Goal: Task Accomplishment & Management: Use online tool/utility

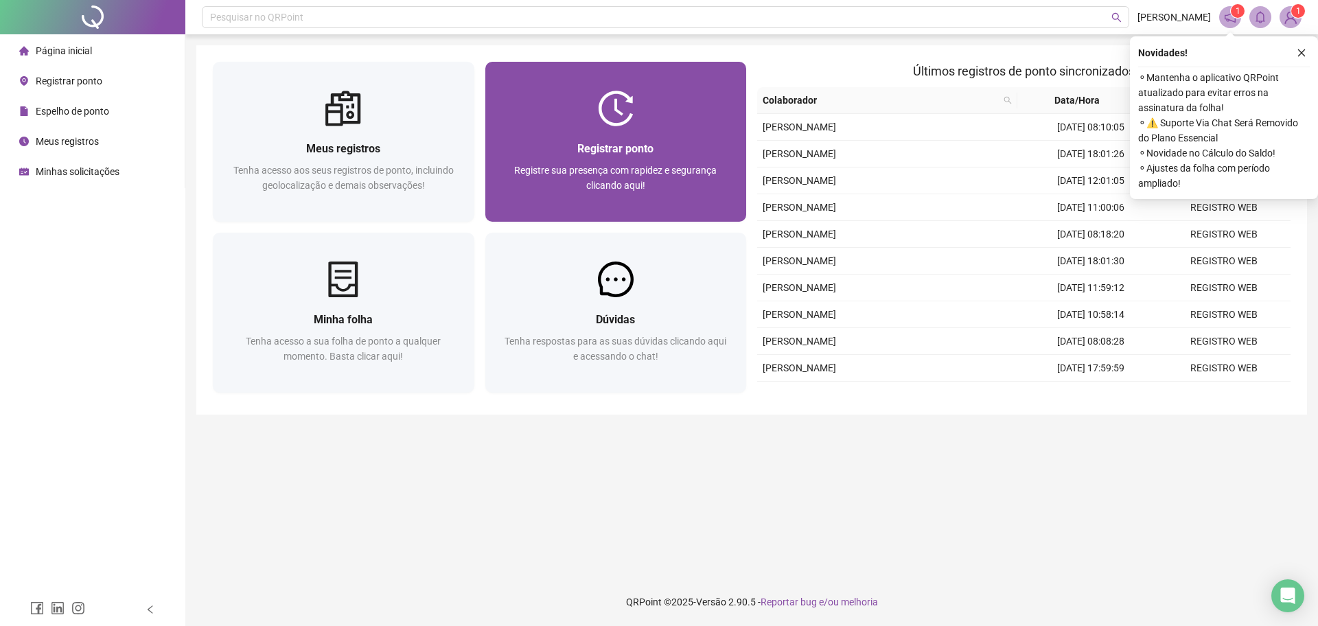
click at [664, 155] on div "Registrar ponto" at bounding box center [616, 148] width 229 height 17
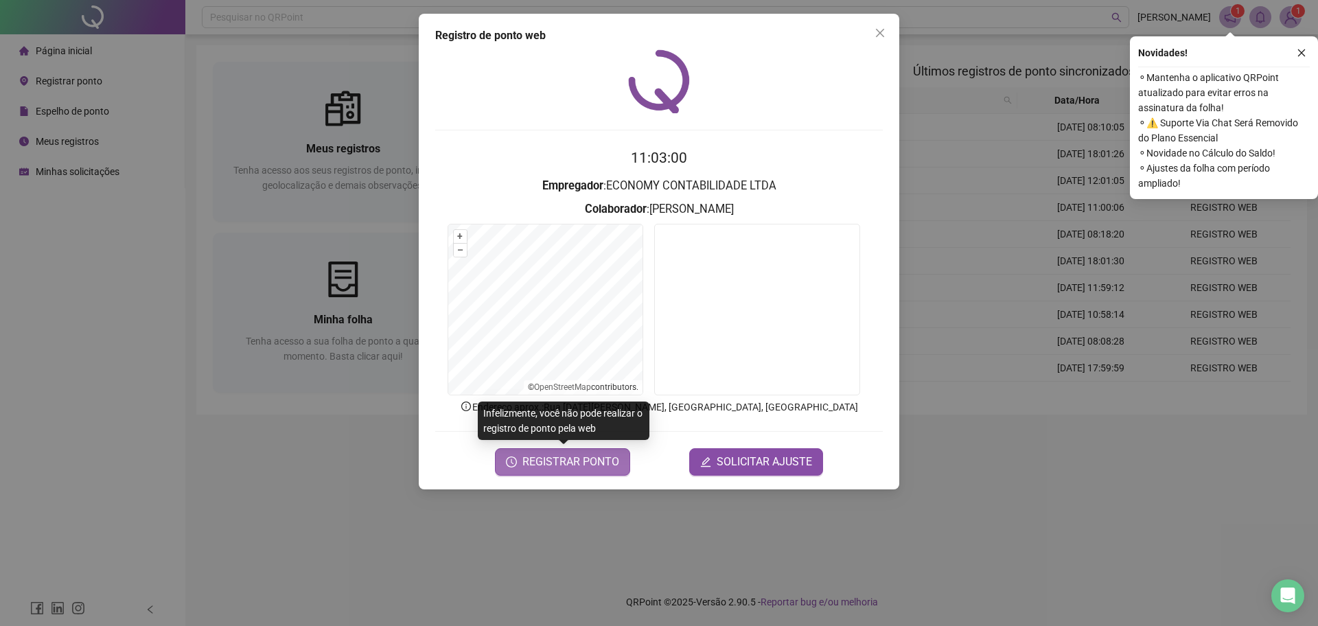
click at [590, 465] on span "REGISTRAR PONTO" at bounding box center [570, 462] width 97 height 16
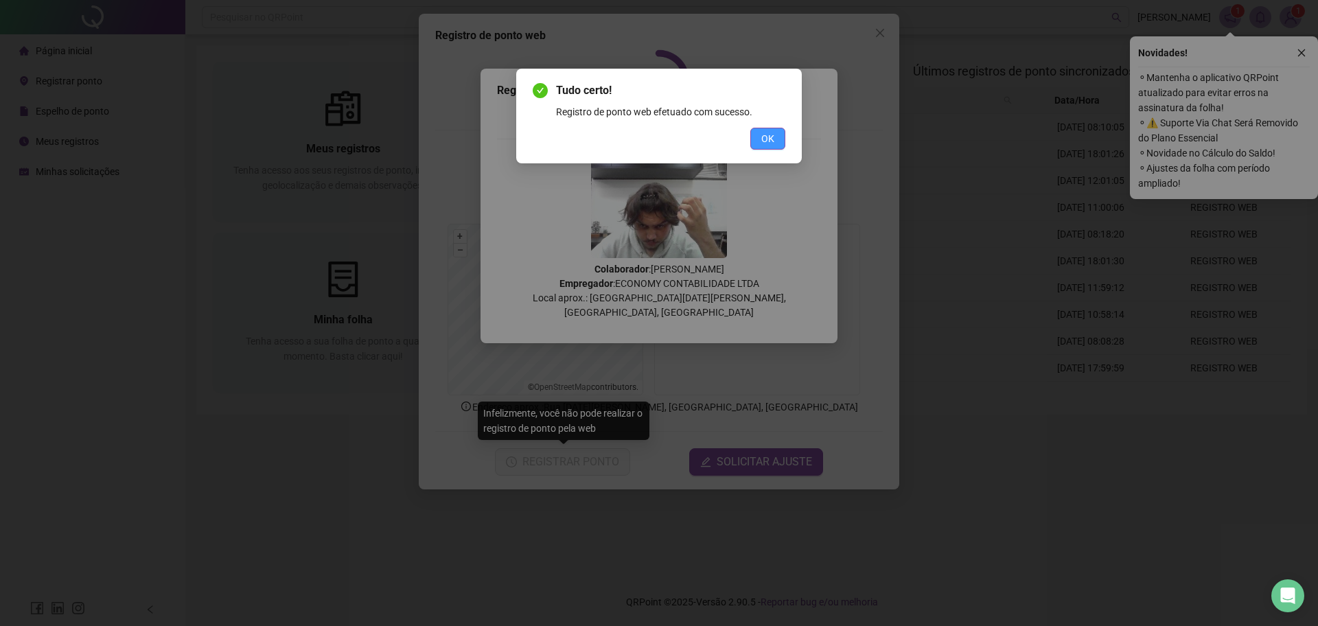
click at [769, 141] on span "OK" at bounding box center [767, 138] width 13 height 15
